Goal: Task Accomplishment & Management: Manage account settings

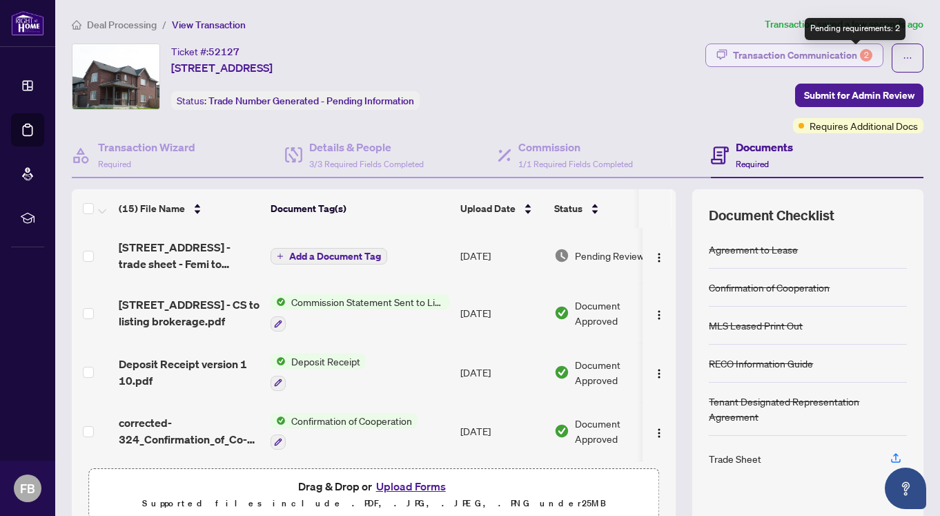
click at [860, 54] on div "2" at bounding box center [866, 55] width 12 height 12
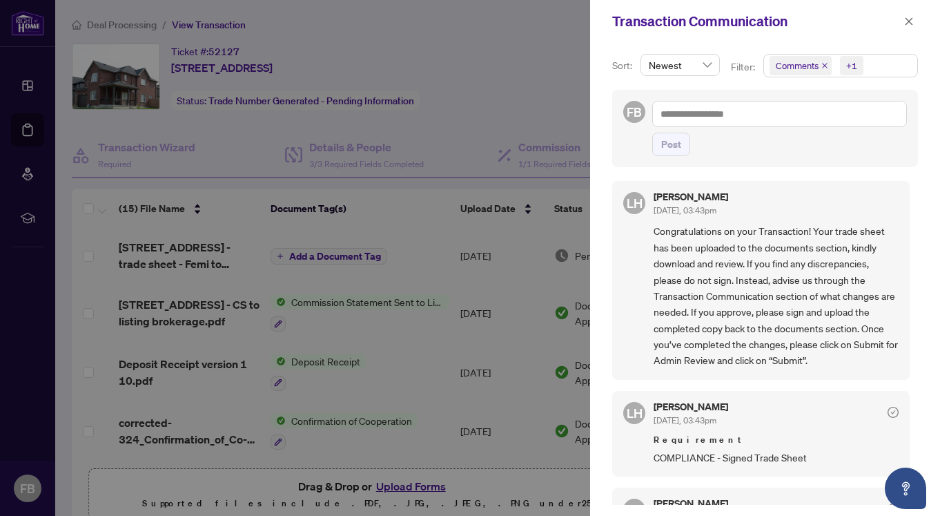
click at [370, 298] on div at bounding box center [470, 258] width 940 height 516
click at [906, 21] on icon "close" at bounding box center [909, 22] width 10 height 10
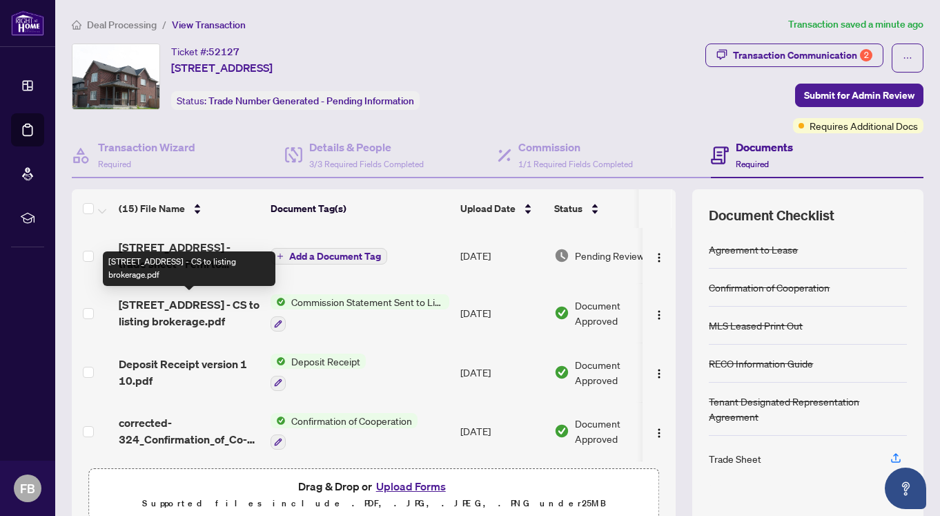
click at [186, 305] on span "97 Eaglecrest Street - CS to listing brokerage.pdf" at bounding box center [189, 312] width 141 height 33
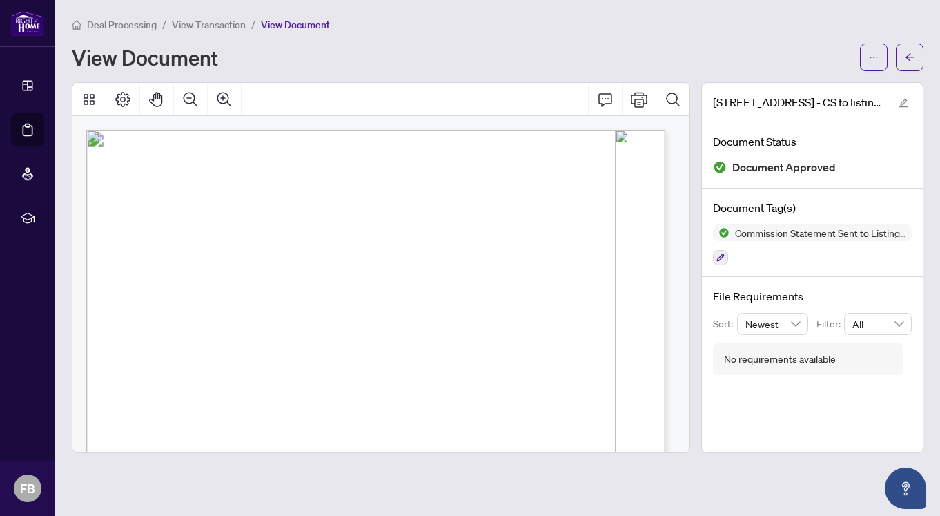
click at [219, 21] on span "View Transaction" at bounding box center [209, 25] width 74 height 12
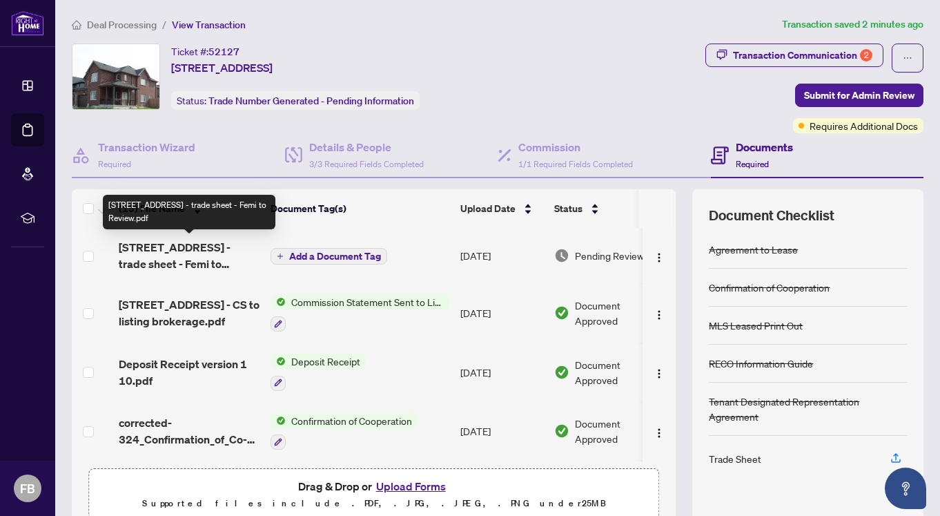
click at [220, 251] on span "97 Eaglecrest Street - trade sheet - Femi to Review.pdf" at bounding box center [189, 255] width 141 height 33
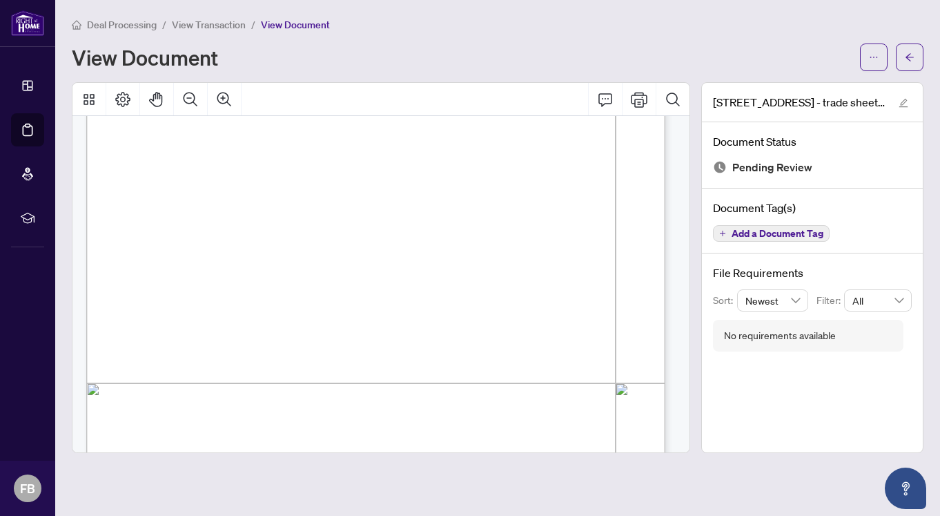
scroll to position [138, 0]
click at [873, 55] on icon "ellipsis" at bounding box center [874, 57] width 10 height 10
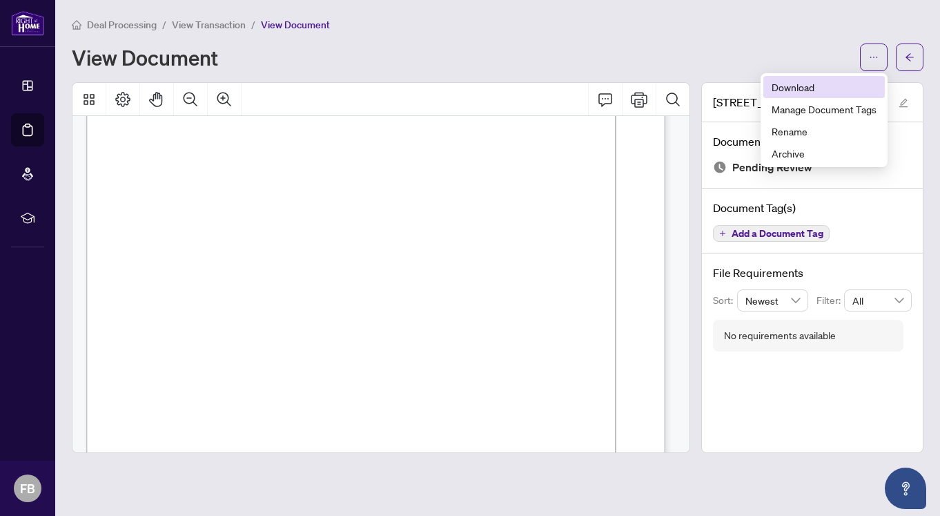
click at [812, 84] on span "Download" at bounding box center [824, 86] width 105 height 15
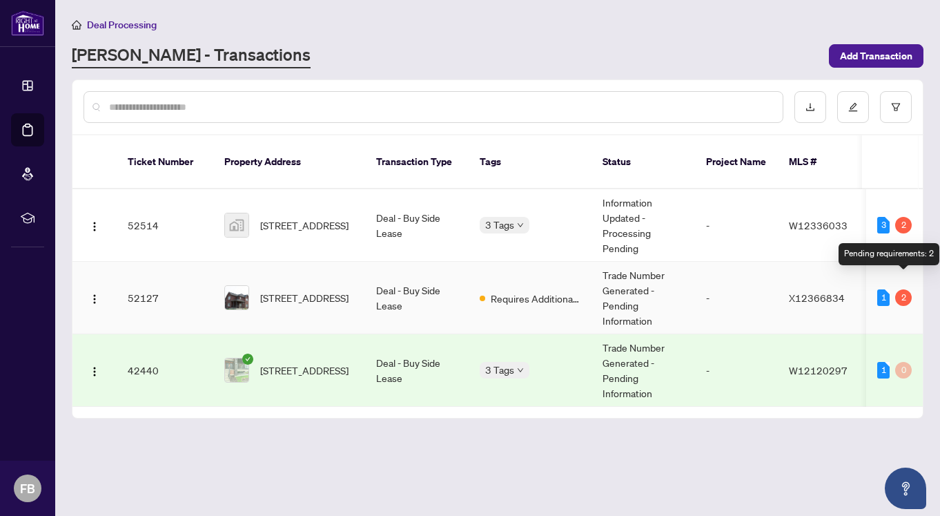
click at [902, 289] on div "2" at bounding box center [903, 297] width 17 height 17
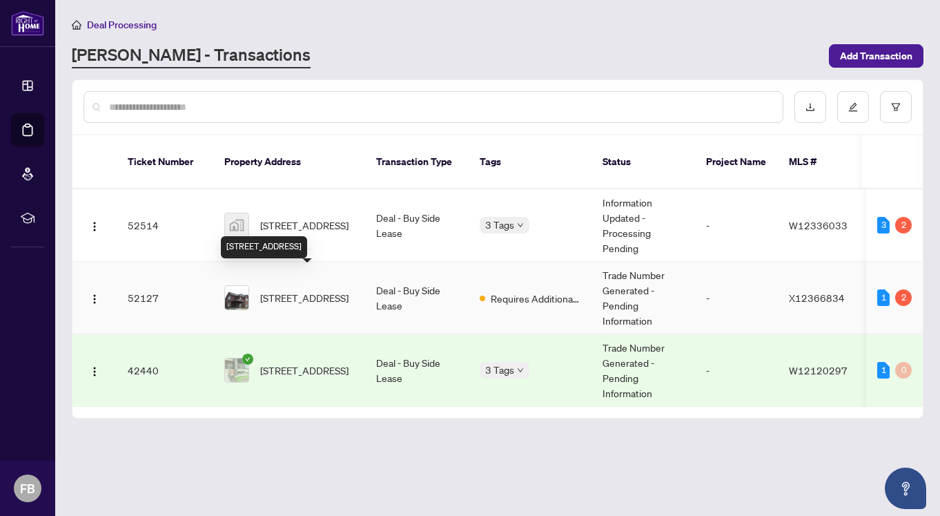
click at [288, 290] on span "[STREET_ADDRESS]" at bounding box center [304, 297] width 88 height 15
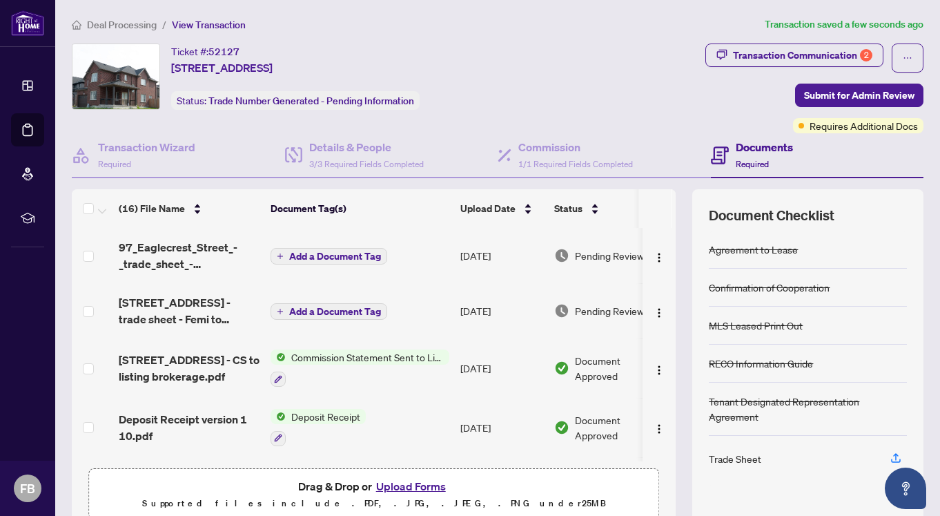
click at [357, 252] on span "Add a Document Tag" at bounding box center [335, 256] width 92 height 10
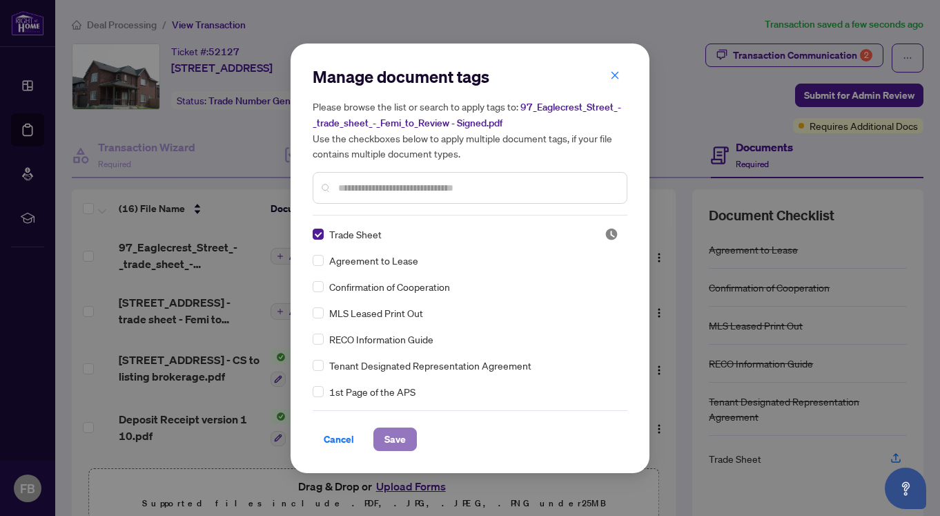
click at [393, 438] on span "Save" at bounding box center [394, 439] width 21 height 22
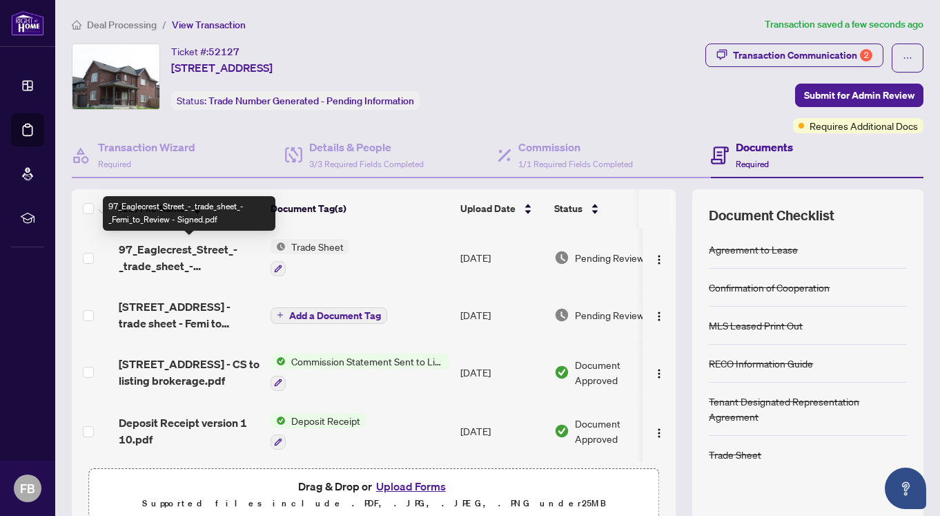
click at [158, 248] on span "97_Eaglecrest_Street_-_trade_sheet_-_Femi_to_Review - Signed.pdf" at bounding box center [189, 257] width 141 height 33
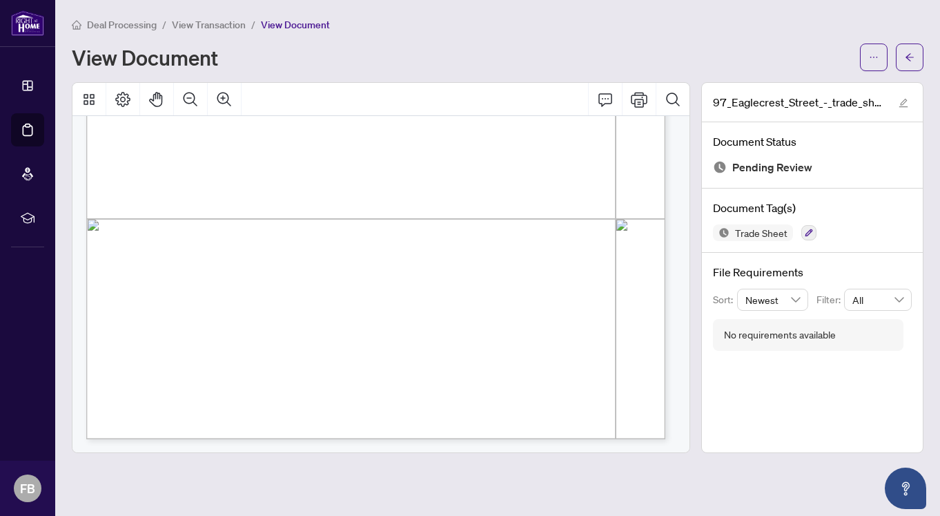
scroll to position [441, 0]
click at [216, 23] on span "View Transaction" at bounding box center [209, 25] width 74 height 12
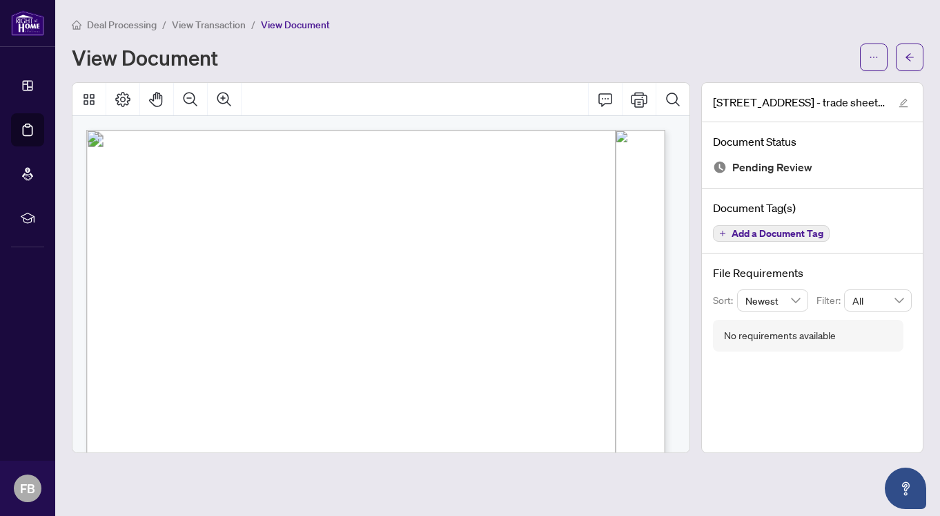
scroll to position [138, 0]
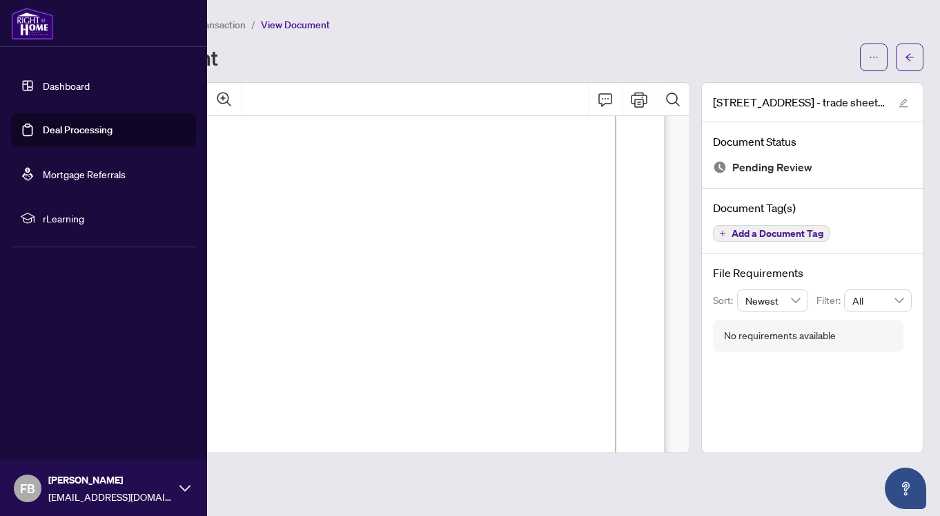
click at [72, 130] on link "Deal Processing" at bounding box center [78, 130] width 70 height 12
